Goal: Navigation & Orientation: Go to known website

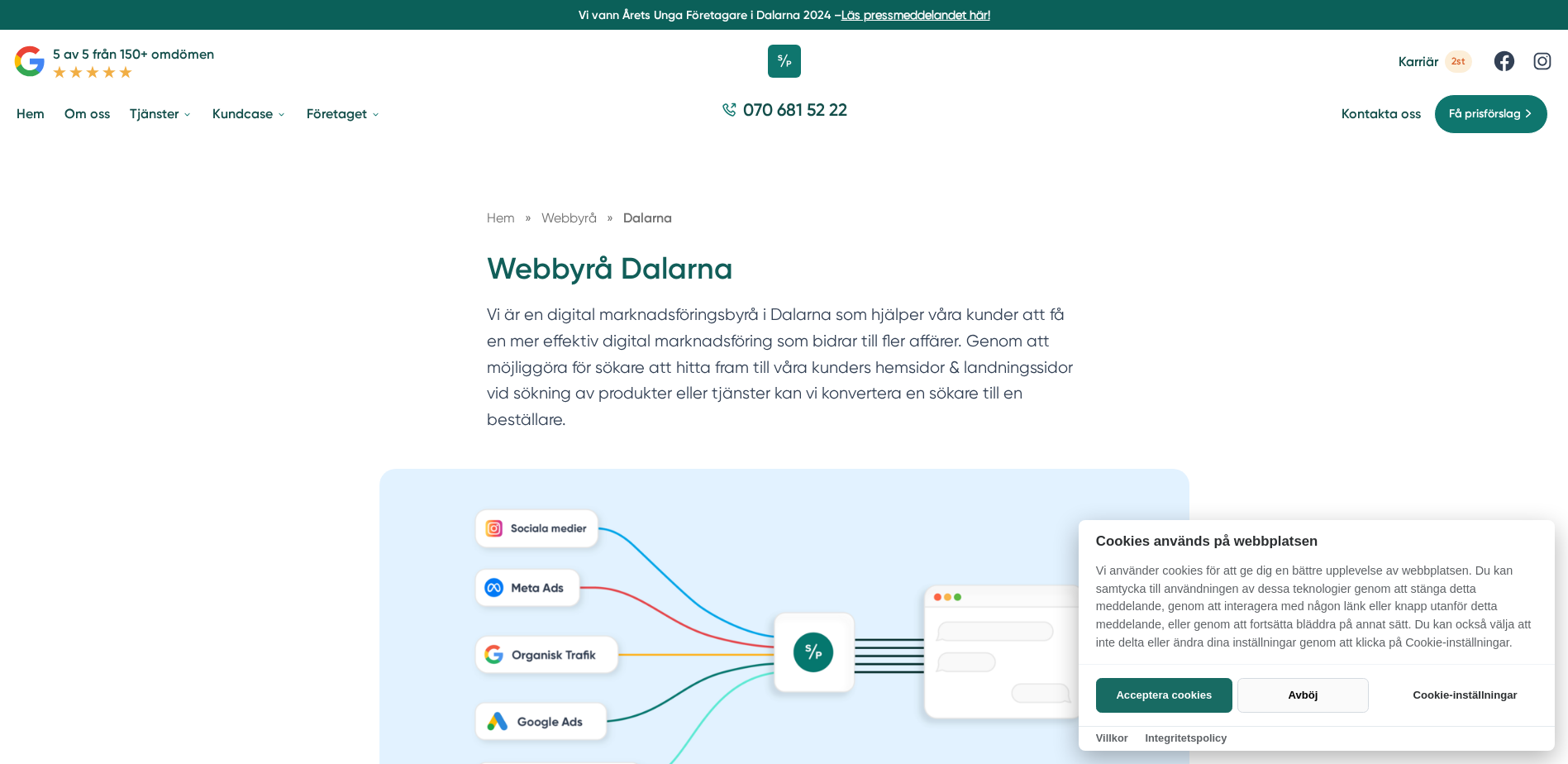
click at [1300, 697] on button "Avböj" at bounding box center [1304, 695] width 132 height 34
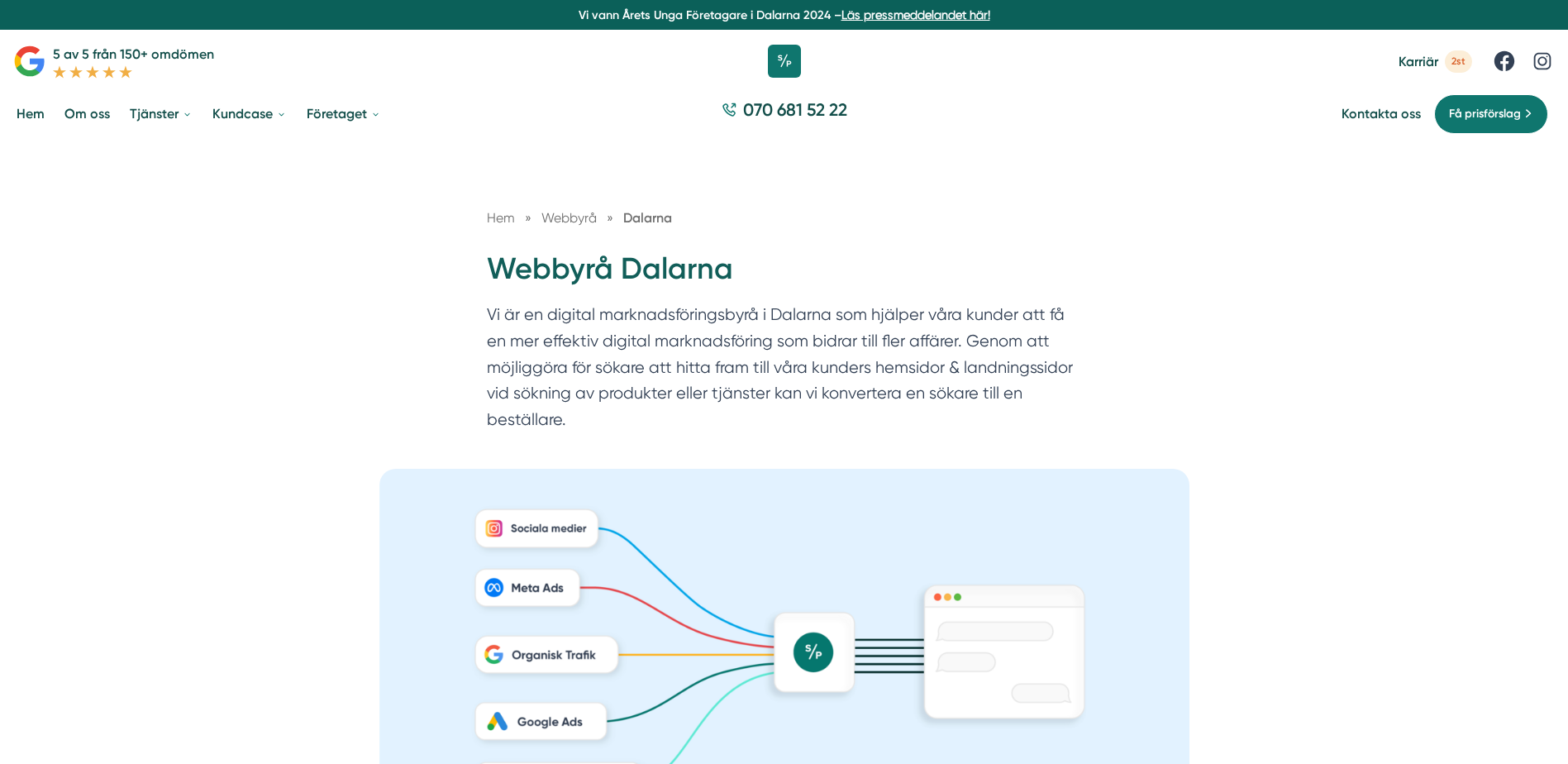
click at [40, 110] on link "Hem" at bounding box center [30, 113] width 34 height 42
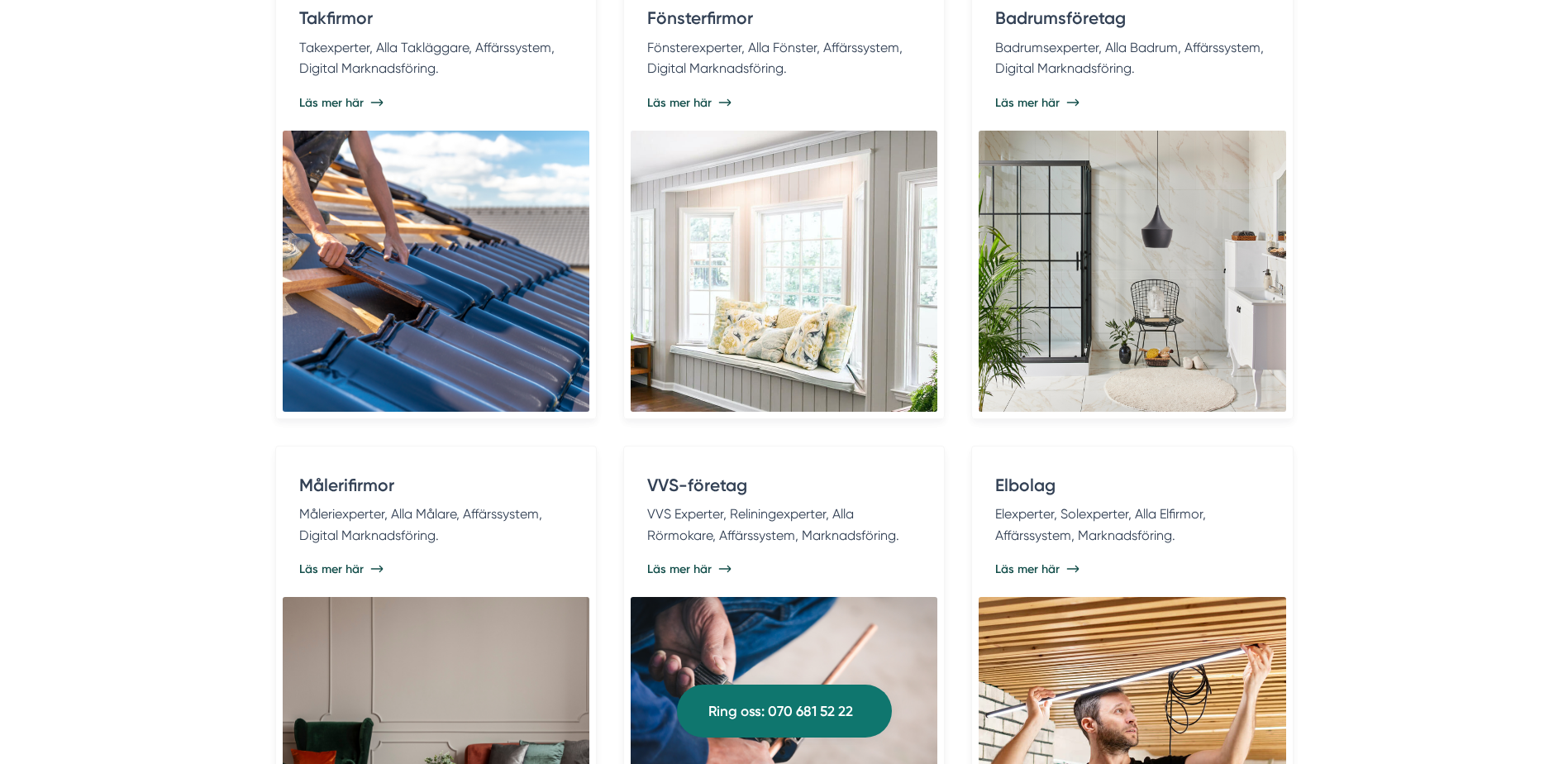
scroll to position [3556, 0]
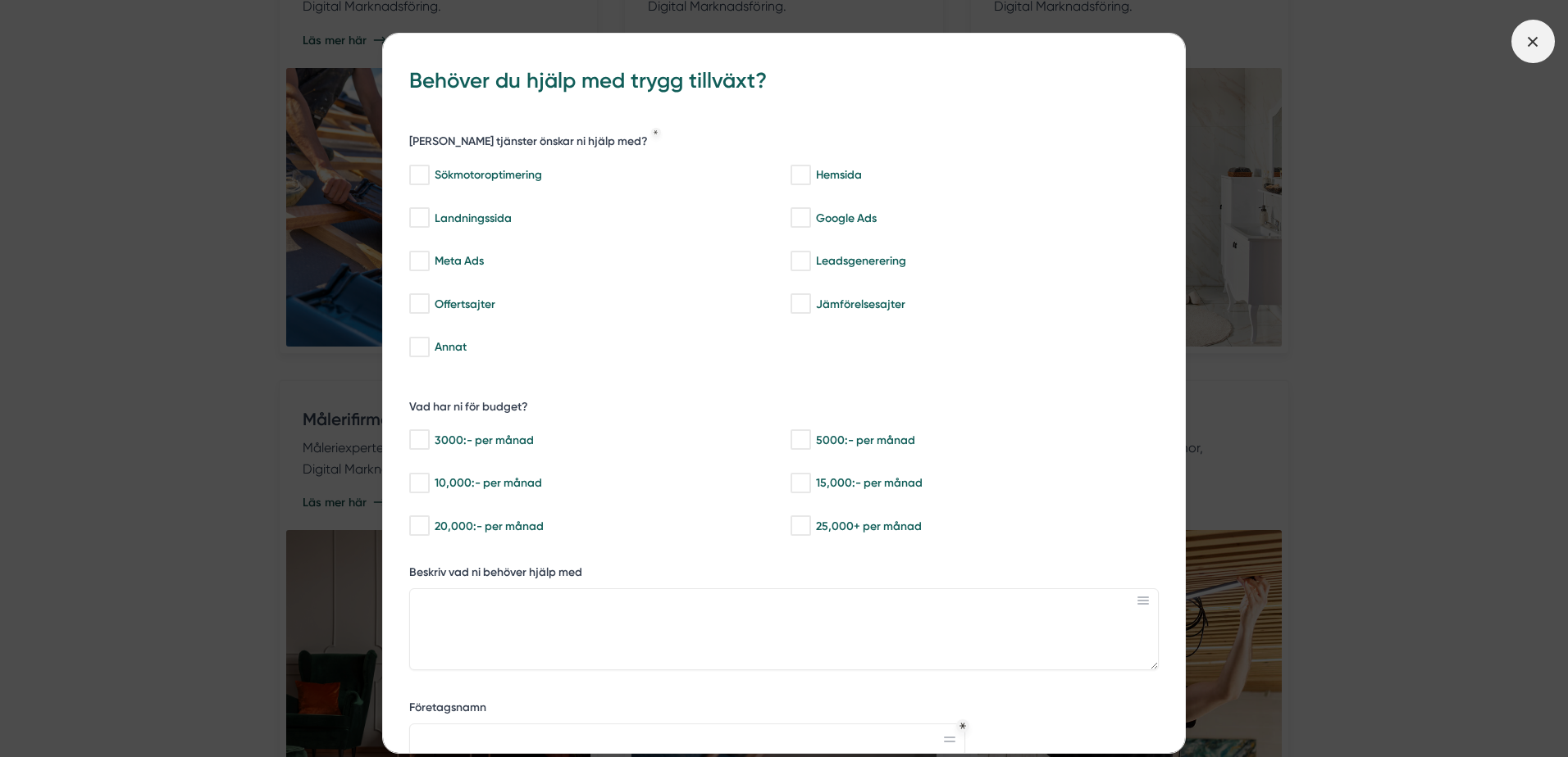
click at [1541, 45] on icon at bounding box center [1532, 42] width 18 height 18
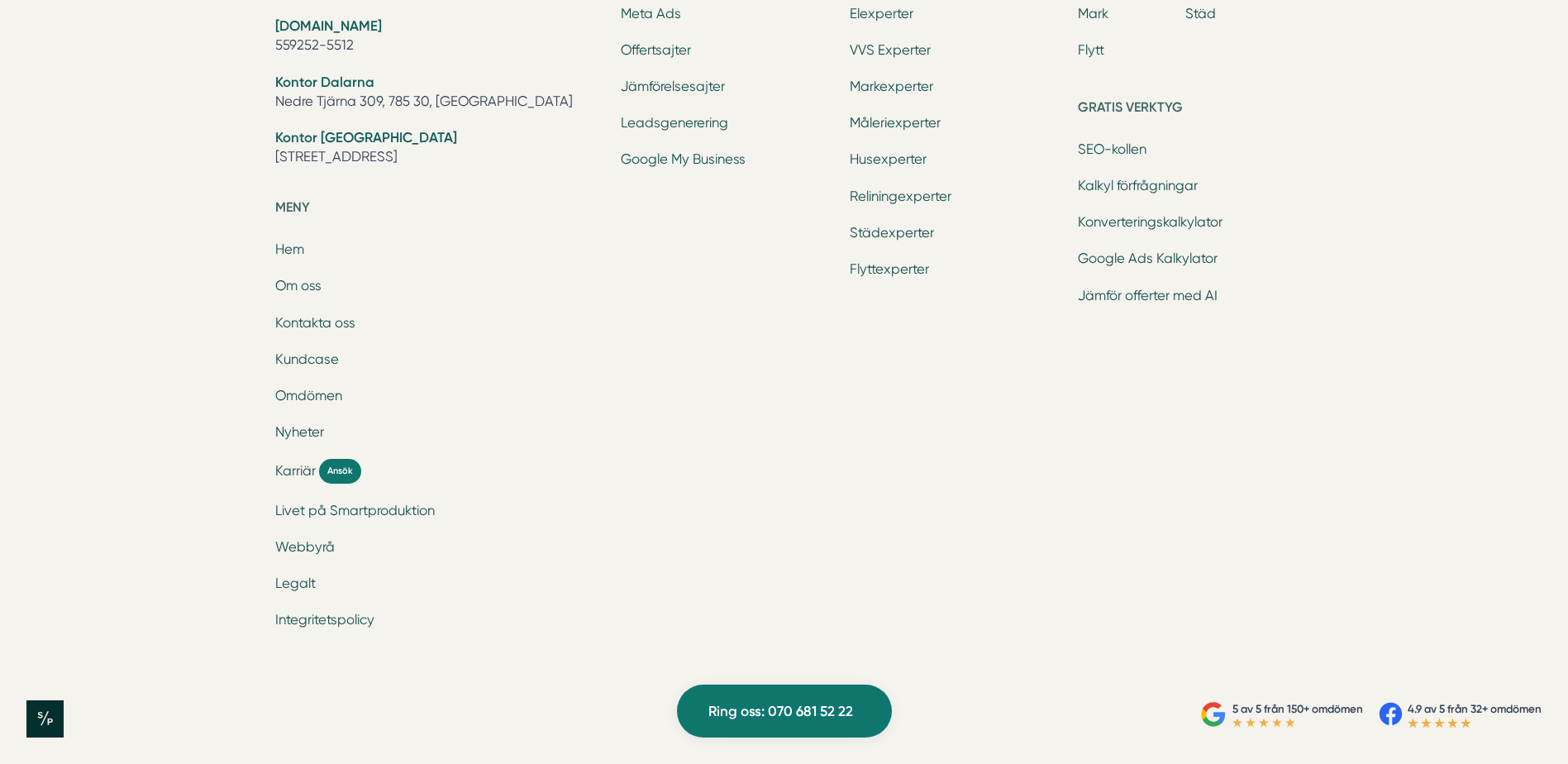
scroll to position [5300, 0]
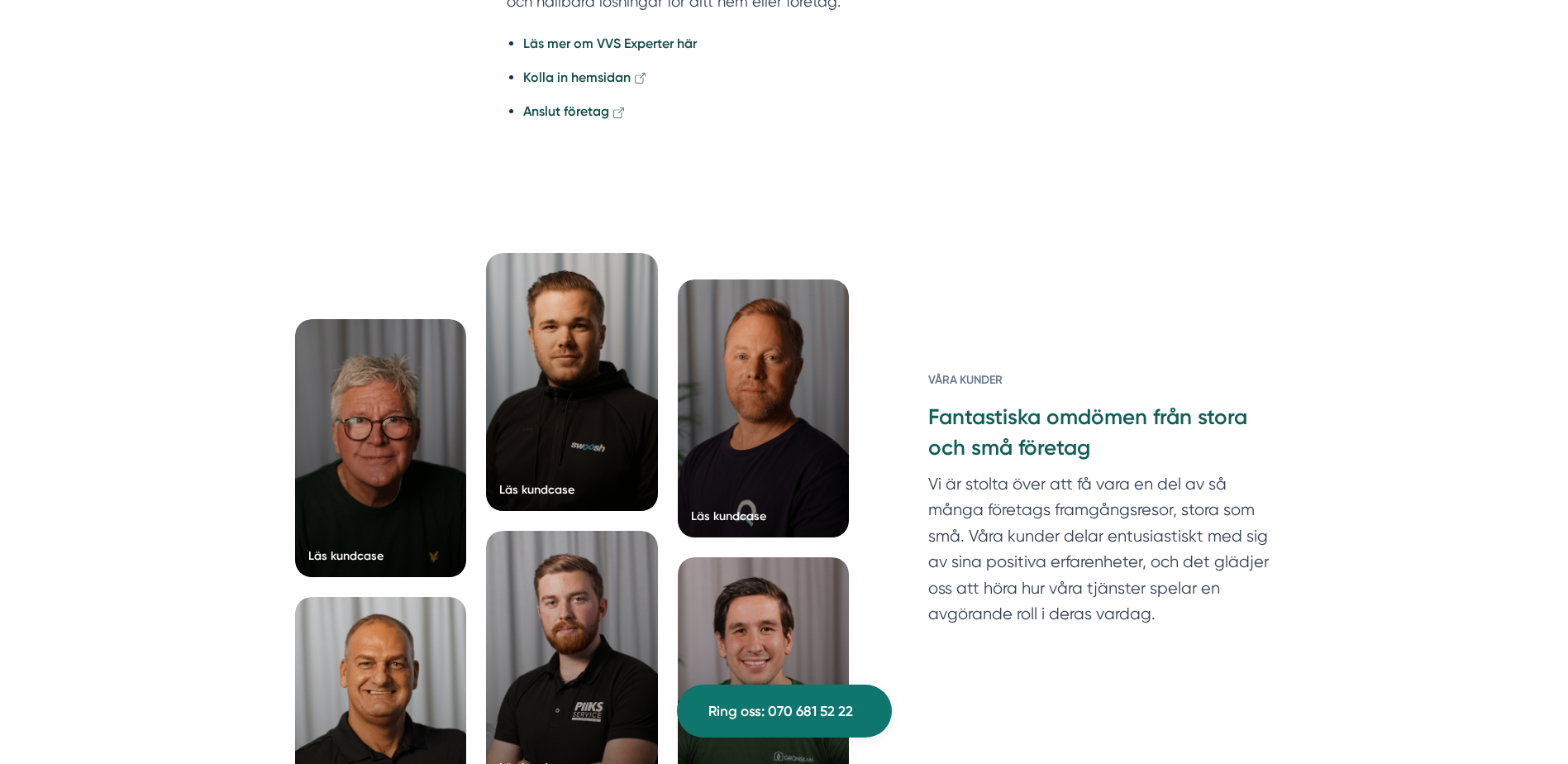
scroll to position [4383, 0]
